Goal: Task Accomplishment & Management: Complete application form

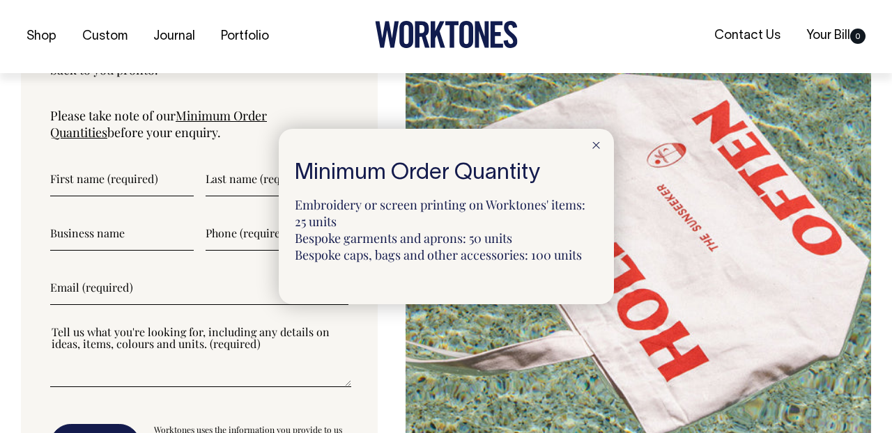
scroll to position [3636, 0]
click at [599, 144] on icon at bounding box center [596, 145] width 8 height 7
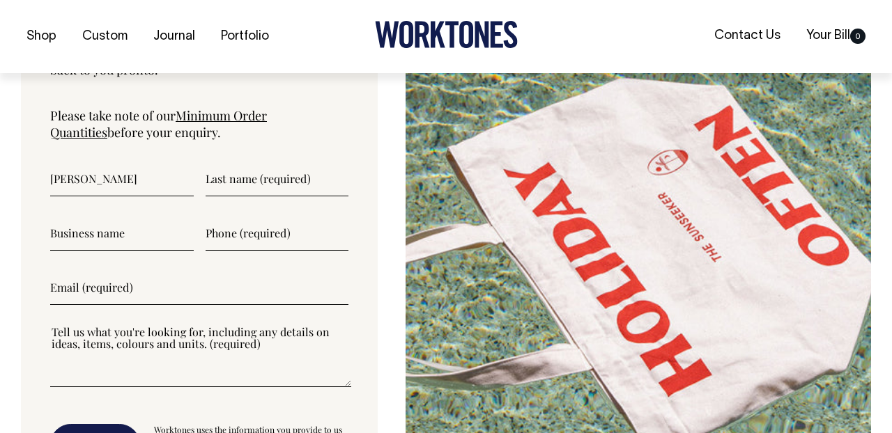
type input"] "Alexandra"
type input"] "Utz"
type input"] "Press Food and Wine"
type input"] "0882118048"
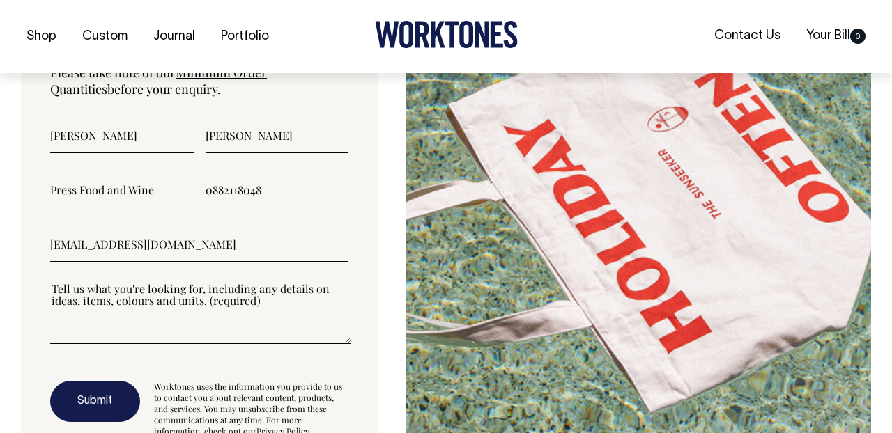
scroll to position [3680, 0]
type input"] "eat@pressfoodandwine.com.au"
click at [113, 333] on textarea"] at bounding box center [200, 312] width 301 height 63
click at [66, 331] on textarea"] at bounding box center [200, 312] width 301 height 63
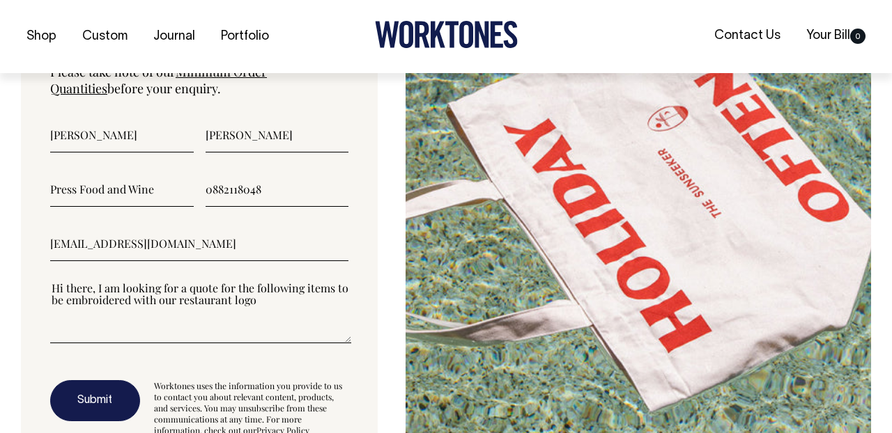
click at [326, 289] on textarea"] "Hi there, I am looking for a quote for the following items to be embroidered wi…" at bounding box center [200, 312] width 301 height 63
click at [326, 284] on textarea"] "Hi there, I am looking for a quote for the following items to be embroidered wi…" at bounding box center [200, 312] width 301 height 63
click at [288, 294] on textarea"] "Hi there, I am looking for a quote for the following aprons to be embroidered w…" at bounding box center [200, 312] width 301 height 63
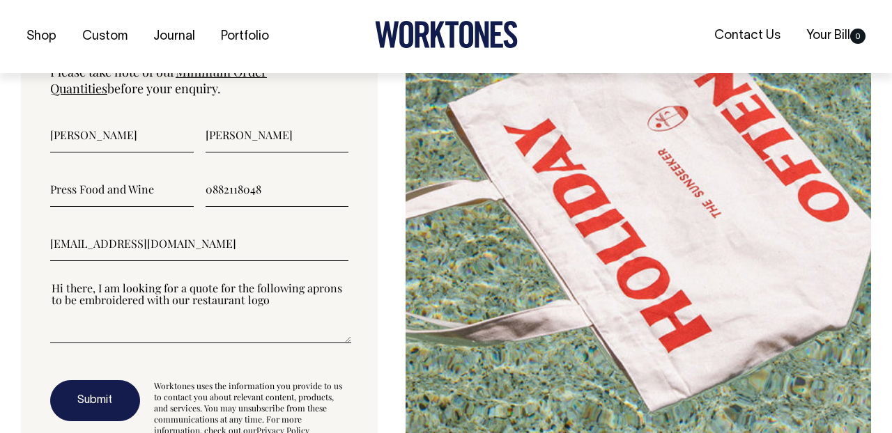
click at [247, 297] on textarea"] "Hi there, I am looking for a quote for the following aprons to be embroidered w…" at bounding box center [200, 312] width 301 height 63
click at [324, 294] on textarea"] "Hi there, I am looking for a quote for the following aprons to be embroidered w…" at bounding box center [200, 312] width 301 height 63
click at [99, 285] on textarea"] "Hi there, I am looking for a quote for the following aprons to be embroidered w…" at bounding box center [200, 312] width 301 height 63
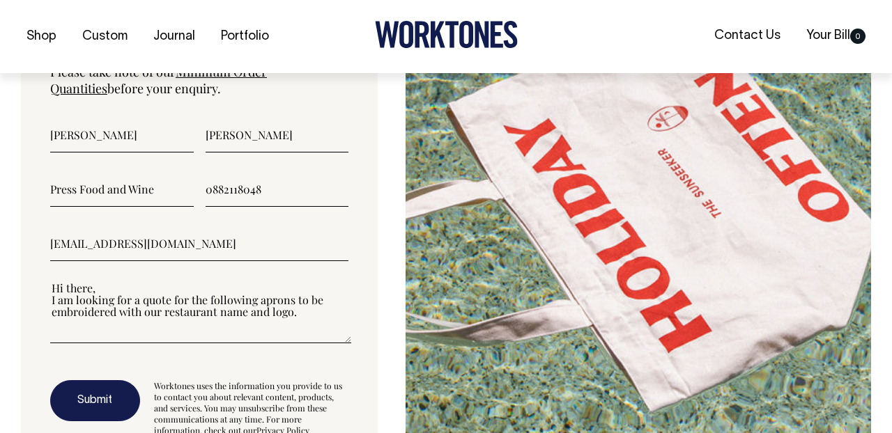
click at [304, 317] on textarea"] "Hi there, I am looking for a quote for the following aprons to be embroidered w…" at bounding box center [200, 312] width 301 height 63
click at [303, 309] on textarea"] "Hi there, I am looking for a quote for the following aprons to be embroidered w…" at bounding box center [200, 312] width 301 height 63
click at [102, 335] on textarea"] "Hi there, I am looking for a quote for the following aprons to be embroidered w…" at bounding box center [200, 312] width 301 height 63
click at [61, 320] on textarea"] "Hi there, I am looking for a quote for the following aprons to be embroidered w…" at bounding box center [200, 312] width 301 height 63
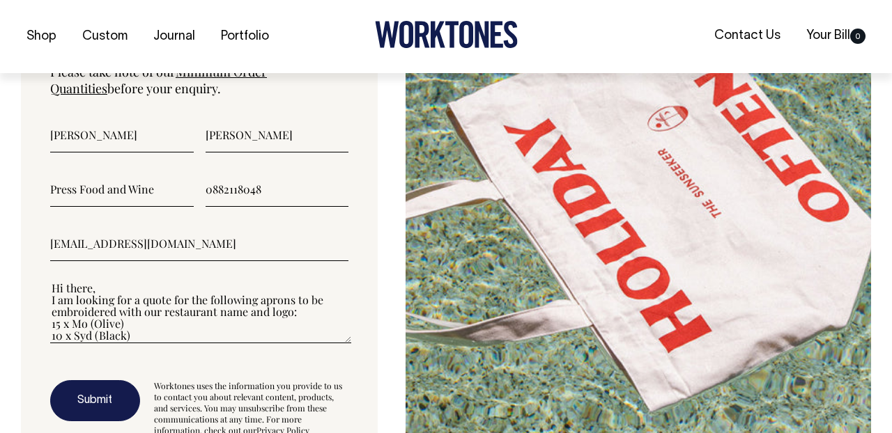
click at [144, 333] on textarea"] "Hi there, I am looking for a quote for the following aprons to be embroidered w…" at bounding box center [200, 312] width 301 height 63
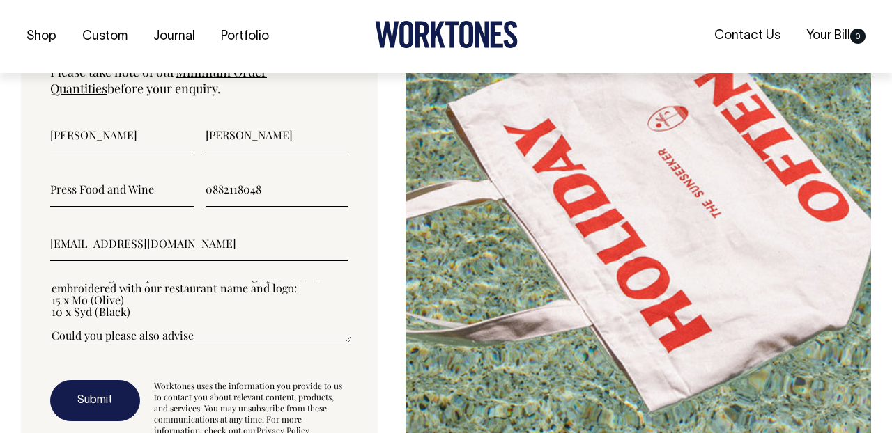
click at [320, 284] on textarea"] "Hi there, I am looking for a quote for the following aprons to be embroidered w…" at bounding box center [200, 312] width 301 height 63
click at [235, 320] on textarea"] "Hi there, I am looking for a quote for the following aprons to be embroidered w…" at bounding box center [200, 312] width 301 height 63
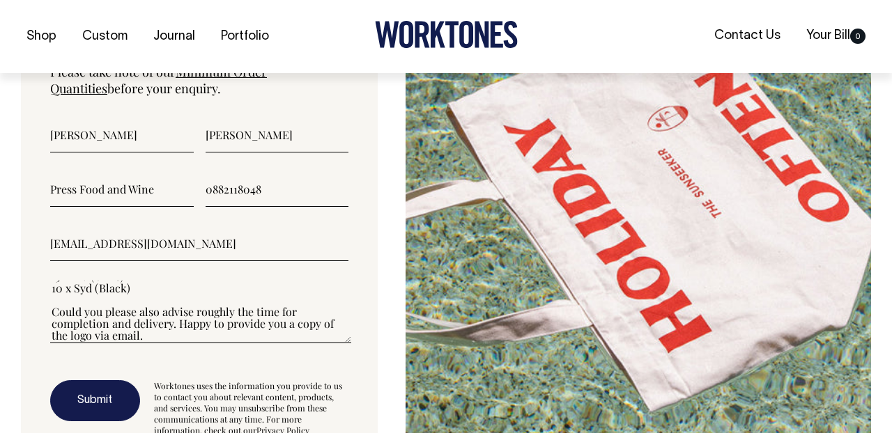
scroll to position [84, 0]
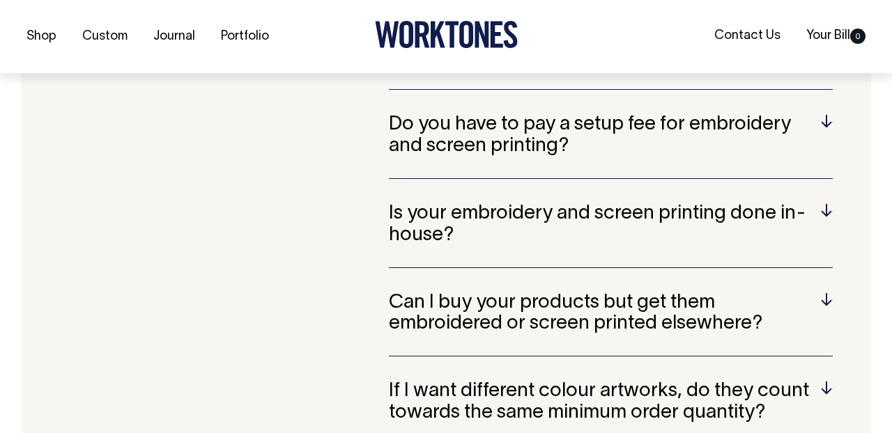
type textarea"] "Hi there, I am looking for a quote for the following aprons to be embroidered w…"
click at [532, 125] on h5 "Do you have to pay a setup fee for embroidery and screen printing?" at bounding box center [611, 135] width 444 height 43
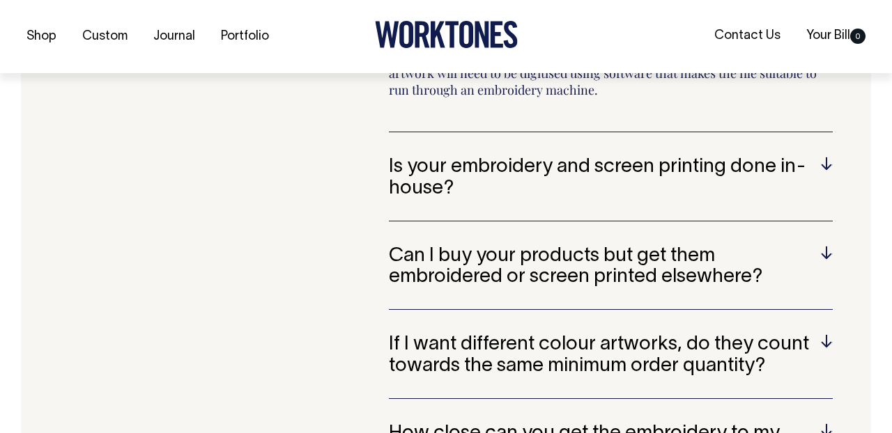
scroll to position [2944, 0]
click at [539, 159] on h5 "Is your embroidery and screen printing done in-house?" at bounding box center [611, 177] width 444 height 43
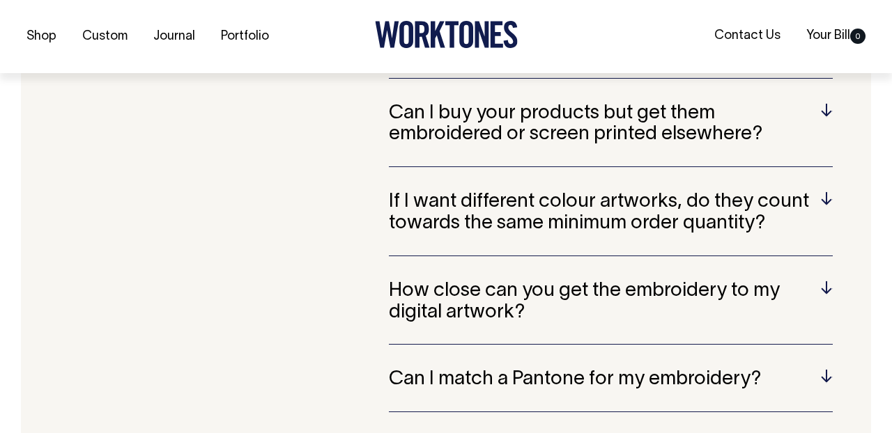
scroll to position [3054, 0]
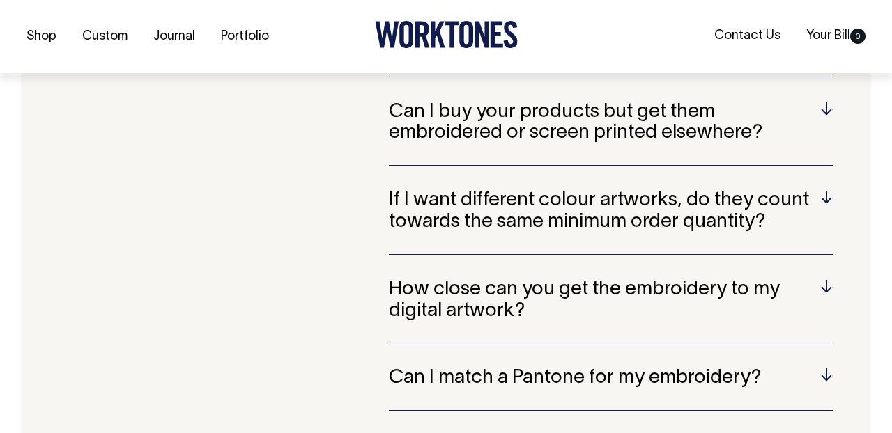
click at [536, 122] on h5 "Can I buy your products but get them embroidered or screen printed elsewhere?" at bounding box center [611, 123] width 444 height 43
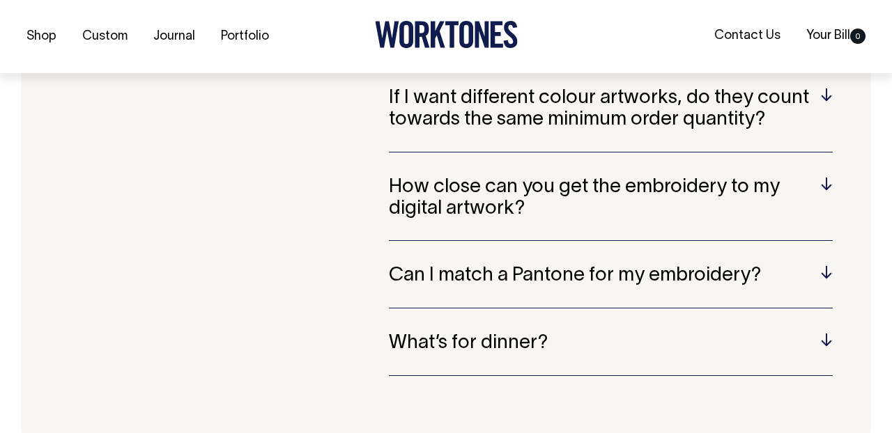
scroll to position [3157, 0]
click at [564, 100] on h5 "If I want different colour artworks, do they count towards the same minimum ord…" at bounding box center [611, 108] width 444 height 43
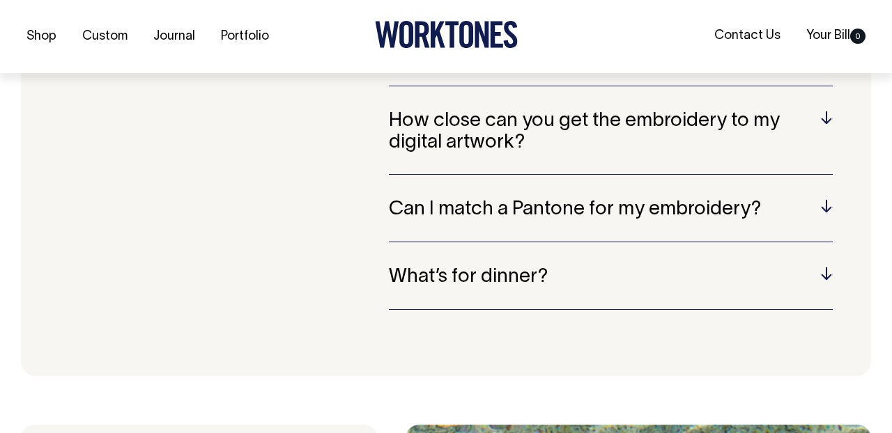
scroll to position [3207, 0]
click at [516, 267] on h5 "What’s for dinner?" at bounding box center [611, 277] width 444 height 22
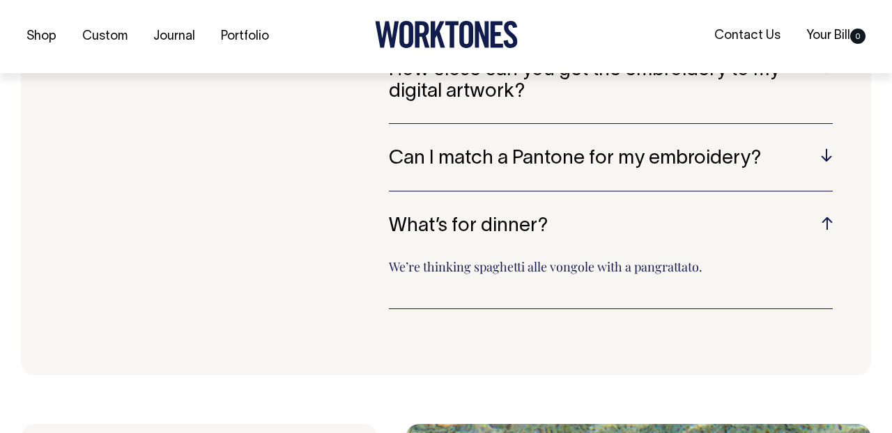
click at [515, 216] on h5 "What’s for dinner?" at bounding box center [611, 227] width 444 height 22
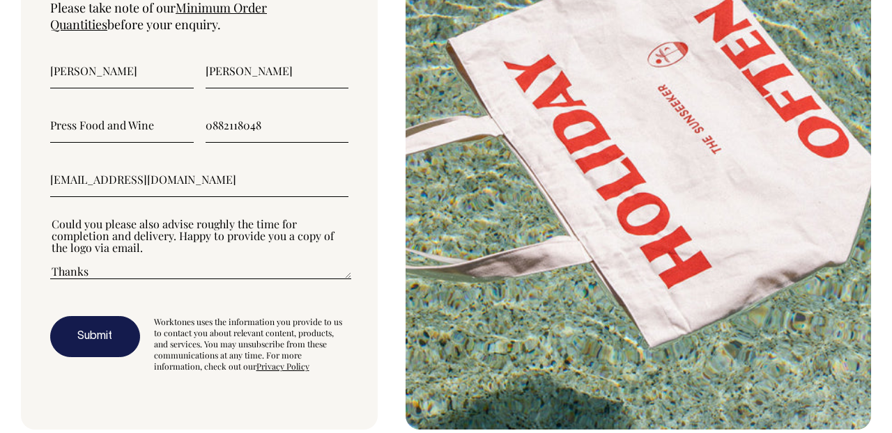
scroll to position [3743, 0]
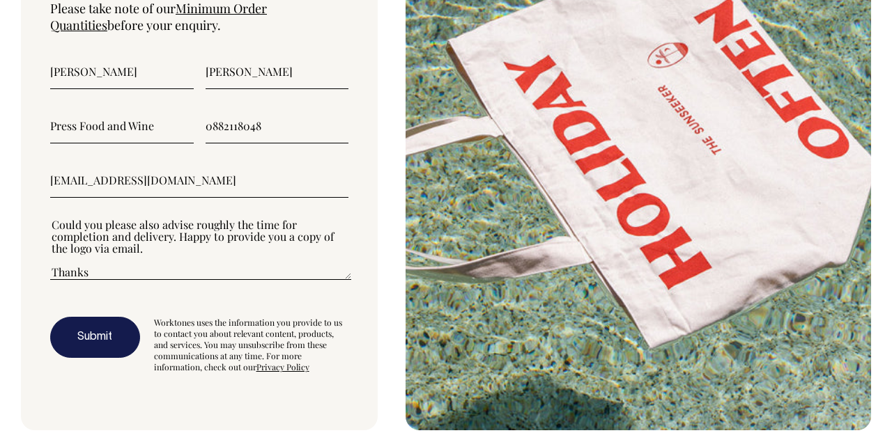
click at [98, 325] on button "Submit" at bounding box center [95, 338] width 90 height 42
